Goal: Information Seeking & Learning: Learn about a topic

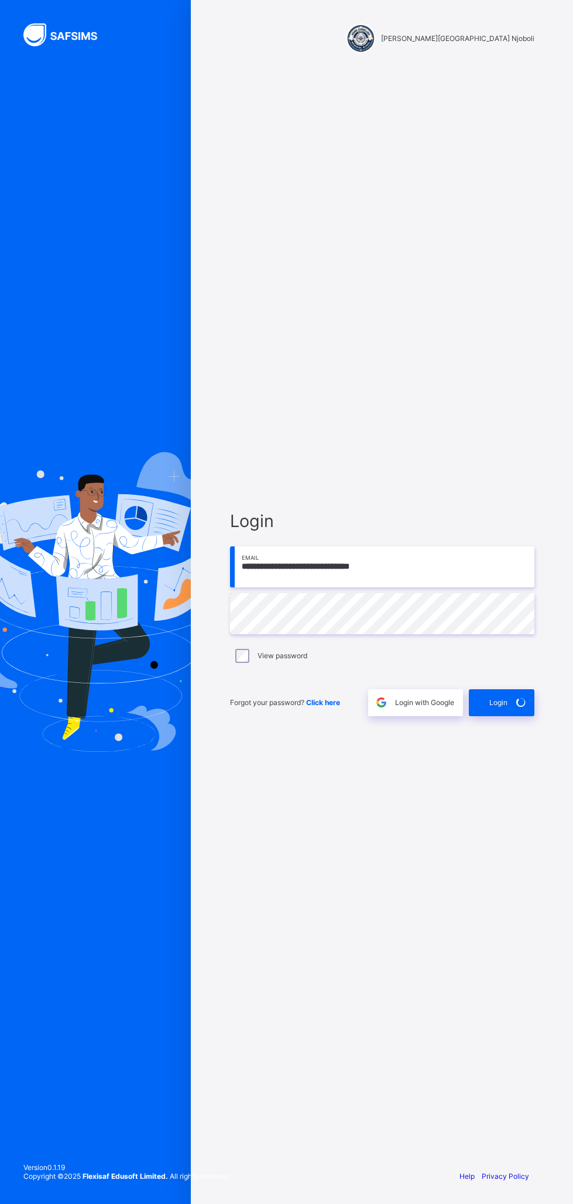
click at [511, 689] on div "Login" at bounding box center [502, 702] width 66 height 27
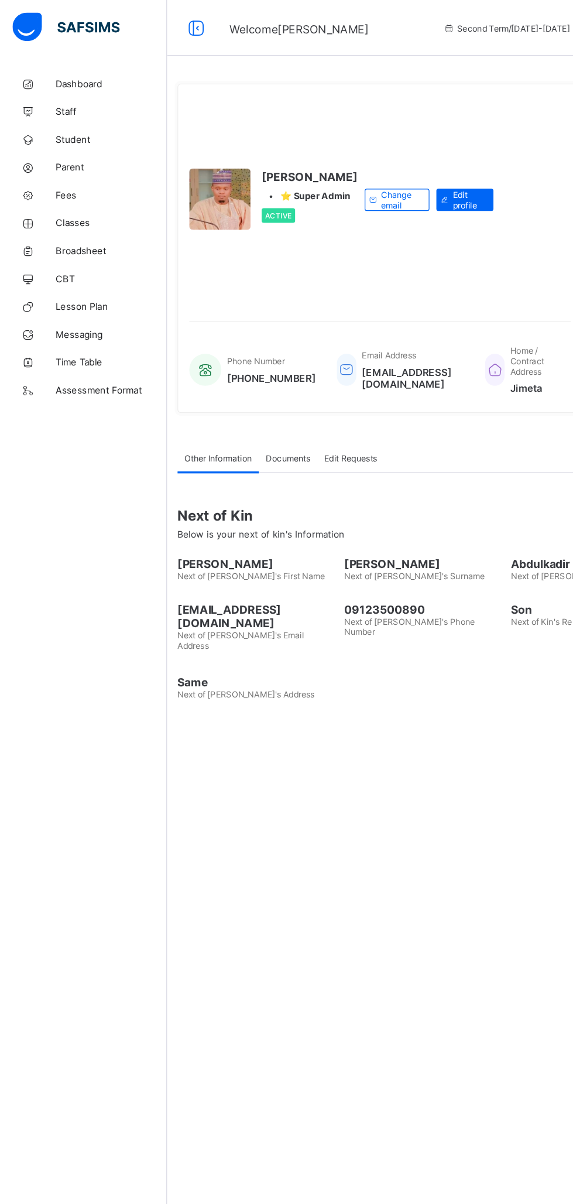
click at [67, 185] on span "Classes" at bounding box center [94, 187] width 94 height 9
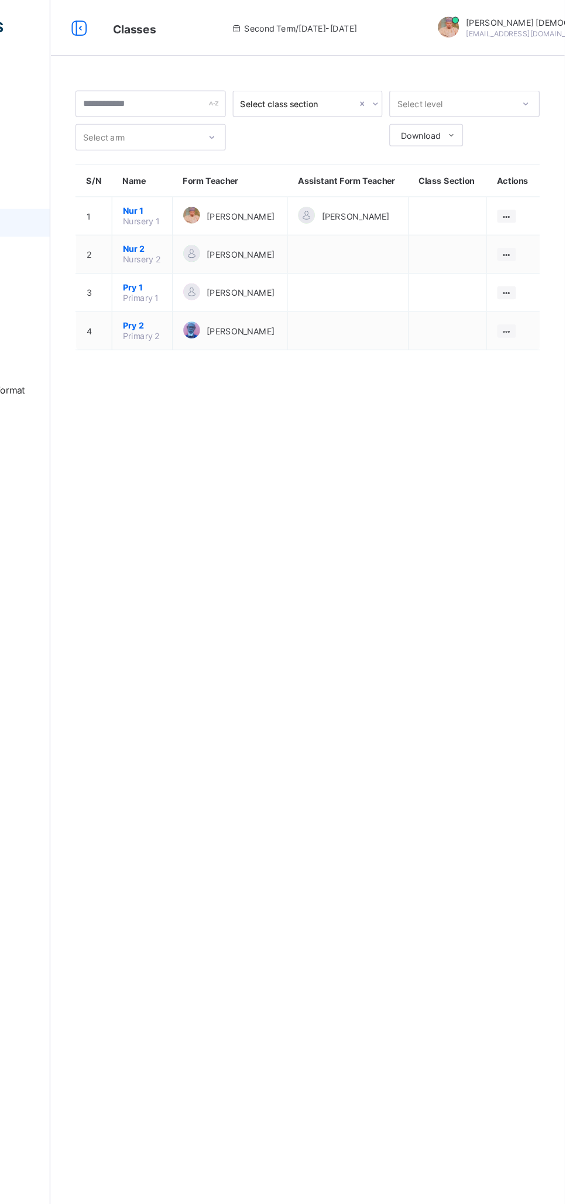
click at [0, 0] on ul "View Class Assign form Teacher" at bounding box center [0, 0] width 0 height 0
click at [0, 0] on div "View Class" at bounding box center [0, 0] width 0 height 0
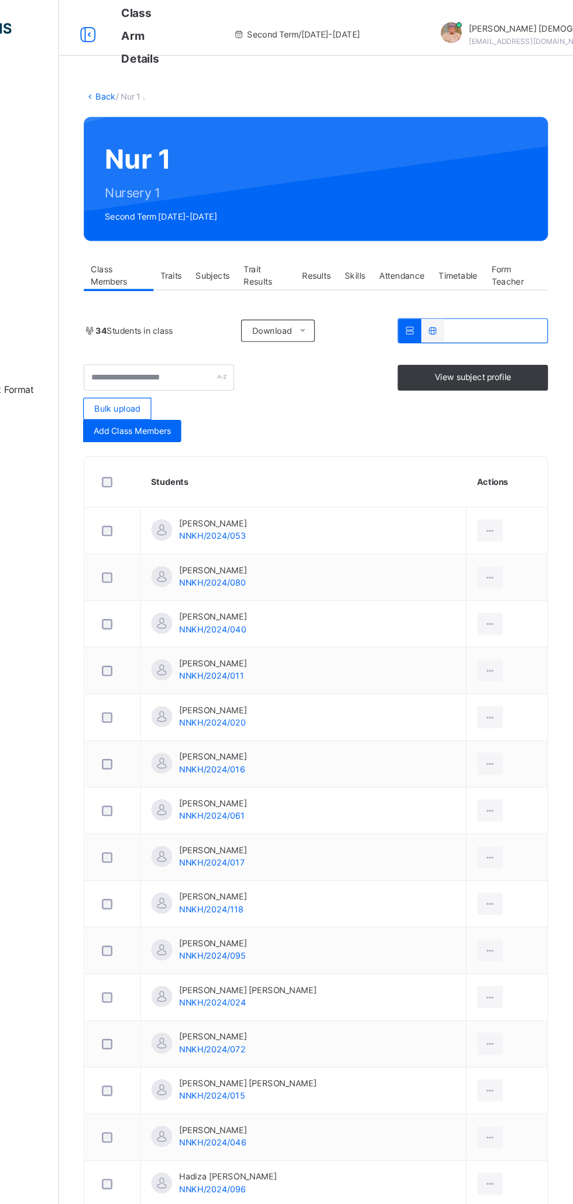
click at [515, 317] on span "View subject profile" at bounding box center [489, 317] width 64 height 11
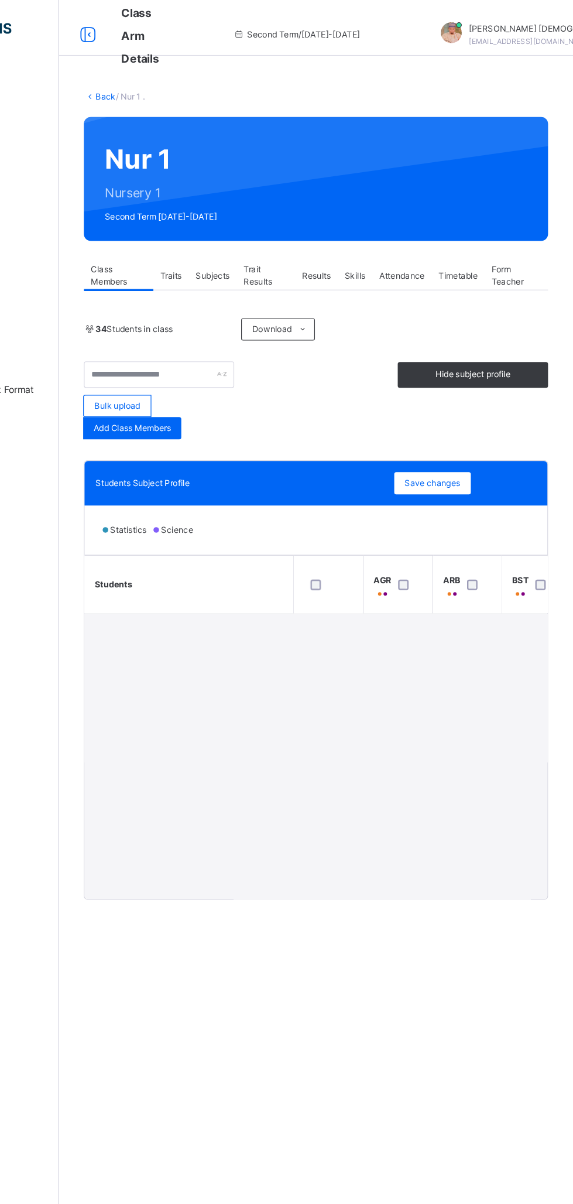
click at [493, 317] on span "Hide subject profile" at bounding box center [488, 315] width 63 height 11
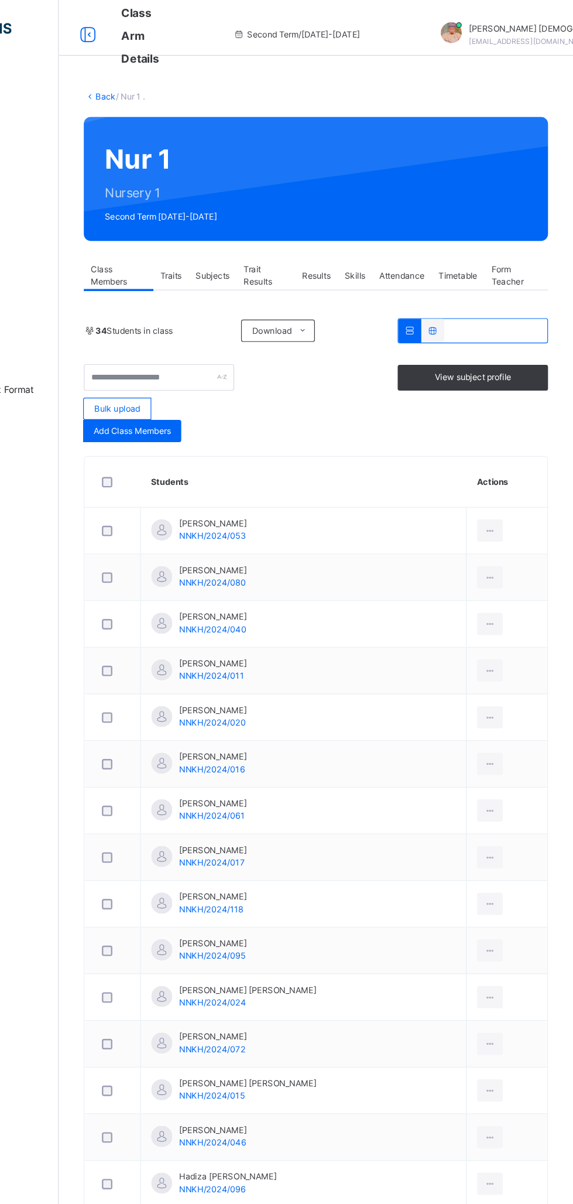
click at [517, 324] on div "View subject profile" at bounding box center [489, 318] width 126 height 22
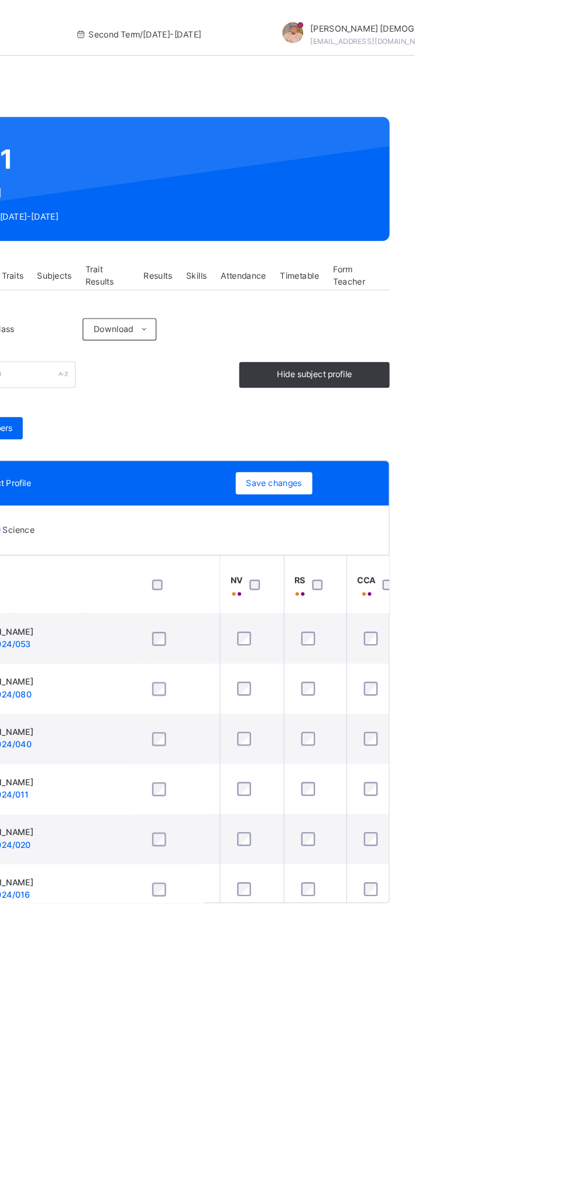
scroll to position [0, 1239]
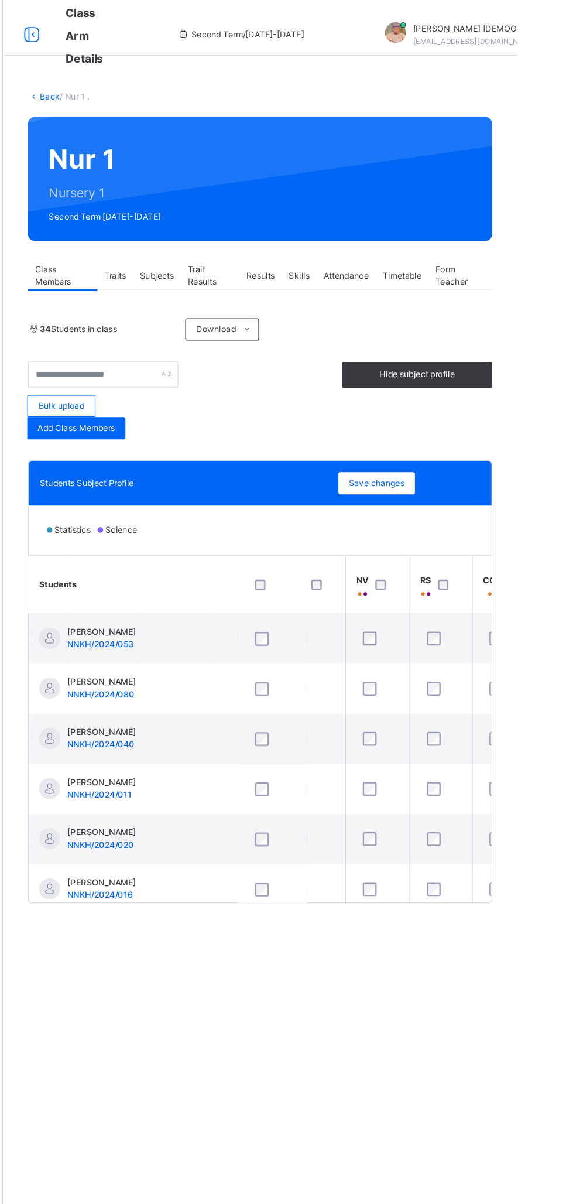
click at [514, 320] on span "Hide subject profile" at bounding box center [488, 315] width 63 height 11
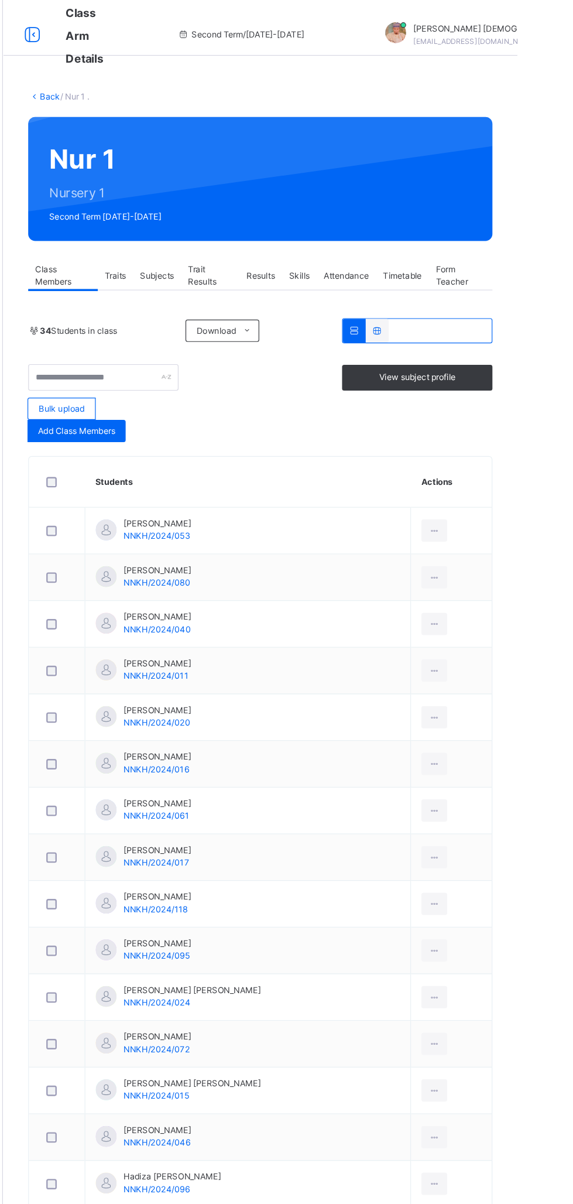
click at [286, 232] on div "Subjects" at bounding box center [270, 231] width 40 height 23
